Goal: Transaction & Acquisition: Book appointment/travel/reservation

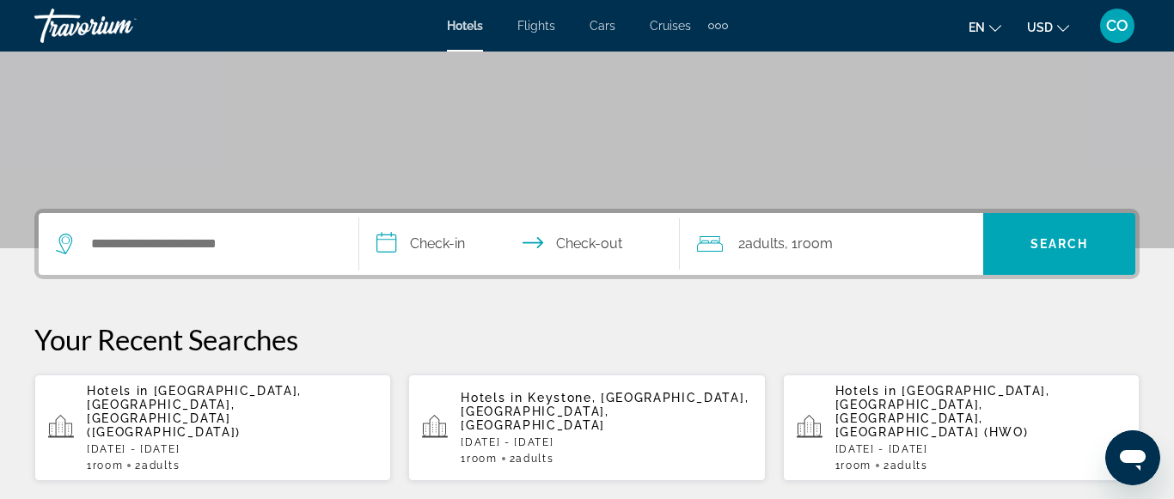
scroll to position [266, 0]
click at [285, 392] on span "[GEOGRAPHIC_DATA], [GEOGRAPHIC_DATA], [GEOGRAPHIC_DATA] ([GEOGRAPHIC_DATA])" at bounding box center [194, 412] width 215 height 55
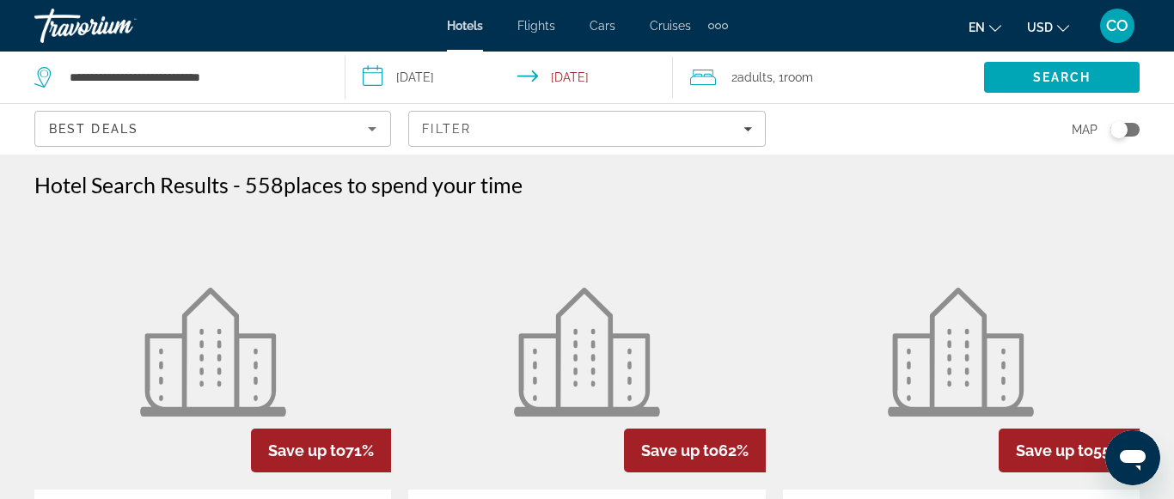
click at [269, 319] on img "Main content" at bounding box center [213, 352] width 146 height 129
click at [327, 76] on app-destination-search "**********" at bounding box center [172, 78] width 345 height 52
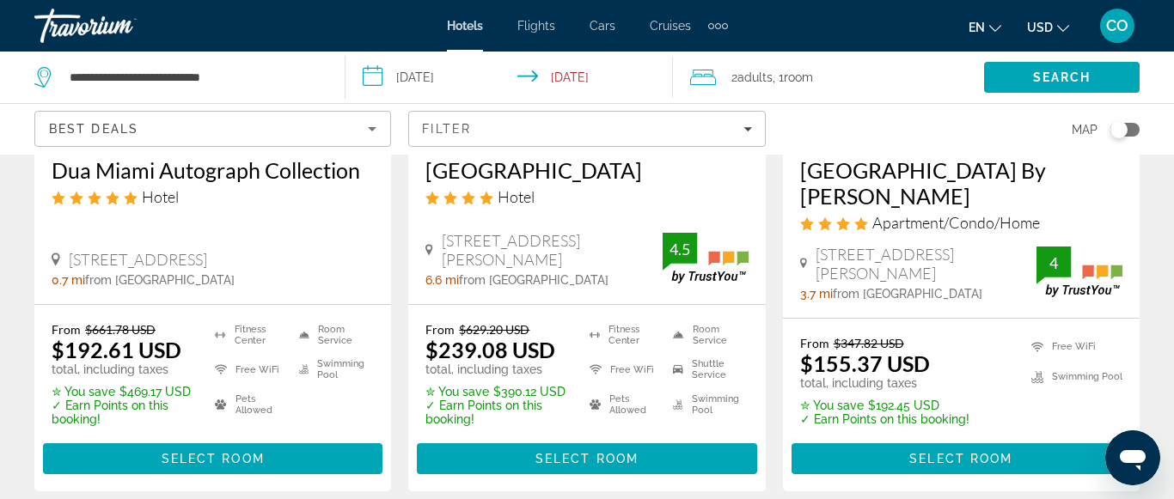
scroll to position [340, 0]
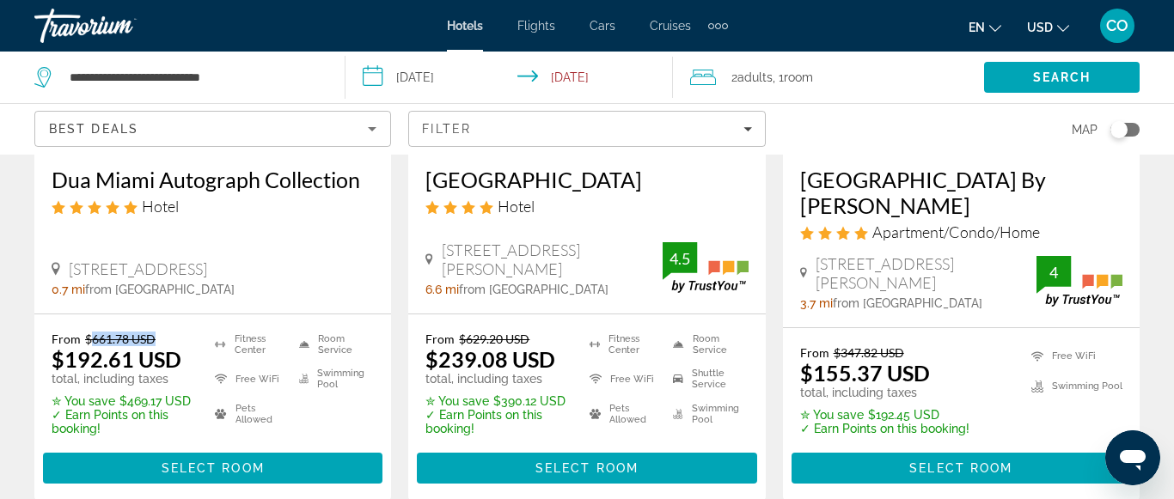
drag, startPoint x: 92, startPoint y: 351, endPoint x: 162, endPoint y: 346, distance: 69.8
click at [162, 346] on p "From $661.78 USD" at bounding box center [123, 339] width 142 height 15
drag, startPoint x: 62, startPoint y: 372, endPoint x: 136, endPoint y: 377, distance: 74.1
click at [136, 372] on ins "$192.61 USD" at bounding box center [117, 359] width 130 height 26
drag, startPoint x: 119, startPoint y: 420, endPoint x: 164, endPoint y: 418, distance: 44.8
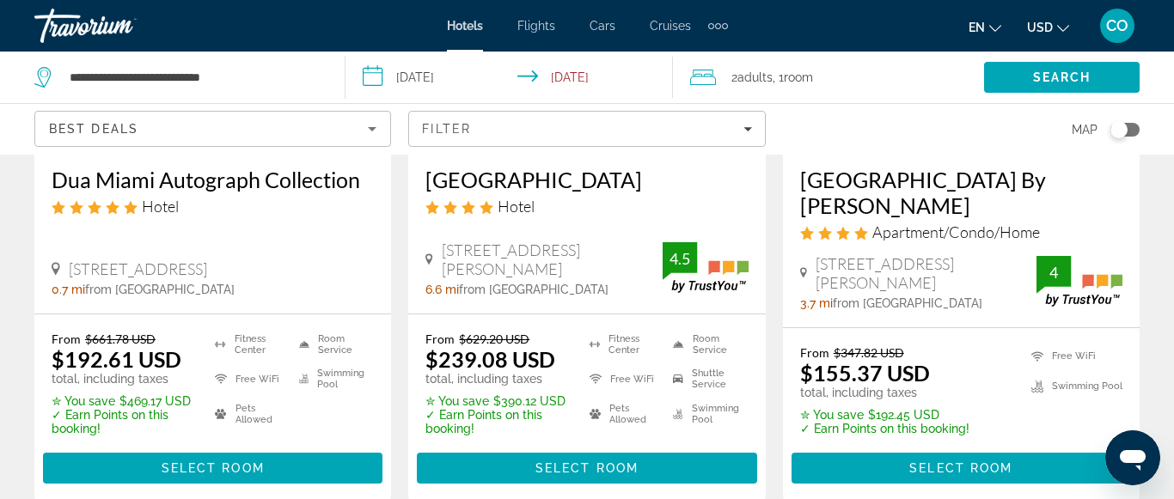
click at [164, 418] on div "From $661.78 USD $192.61 USD total, including taxes ✮ You save $469.17 USD ✓ Ea…" at bounding box center [123, 384] width 142 height 104
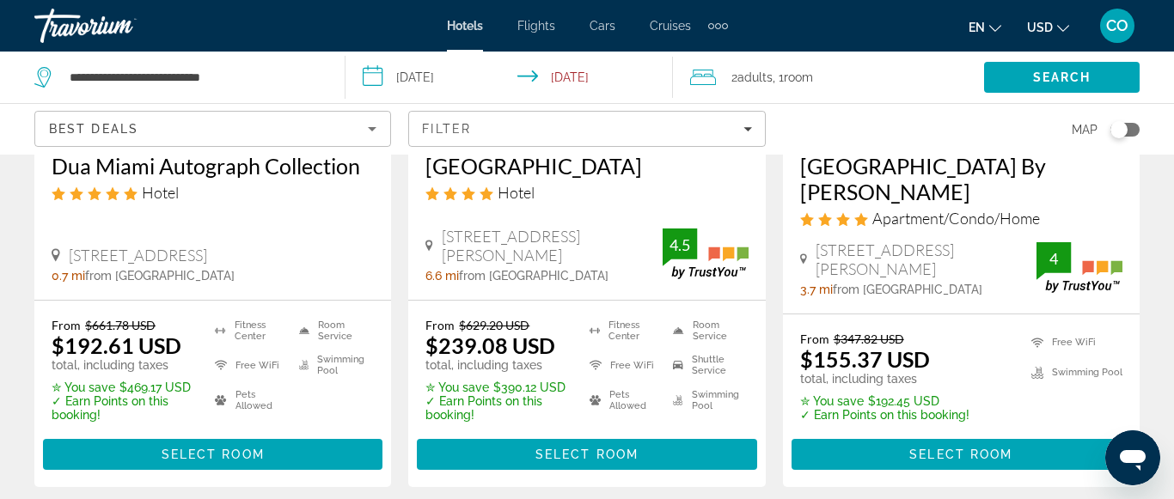
scroll to position [375, 0]
